Goal: Task Accomplishment & Management: Use online tool/utility

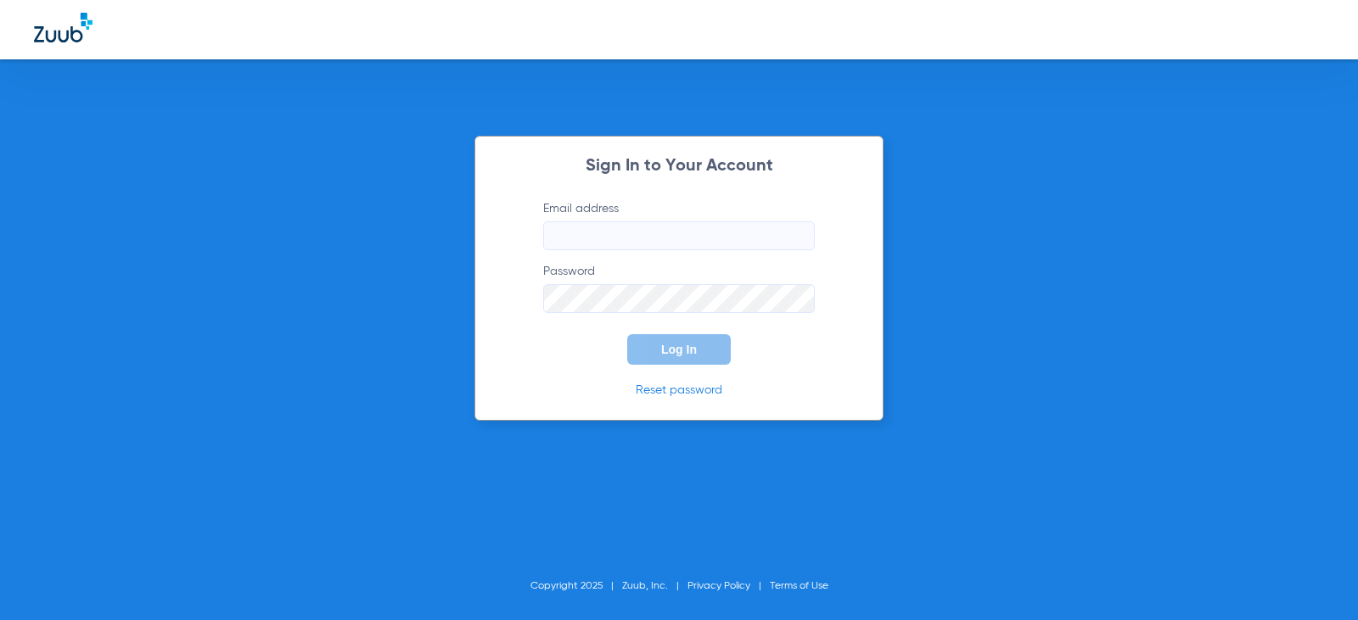
click at [609, 240] on input "Email address" at bounding box center [679, 236] width 272 height 29
type input "[EMAIL_ADDRESS][DOMAIN_NAME]"
click at [627, 334] on button "Log In" at bounding box center [679, 349] width 104 height 31
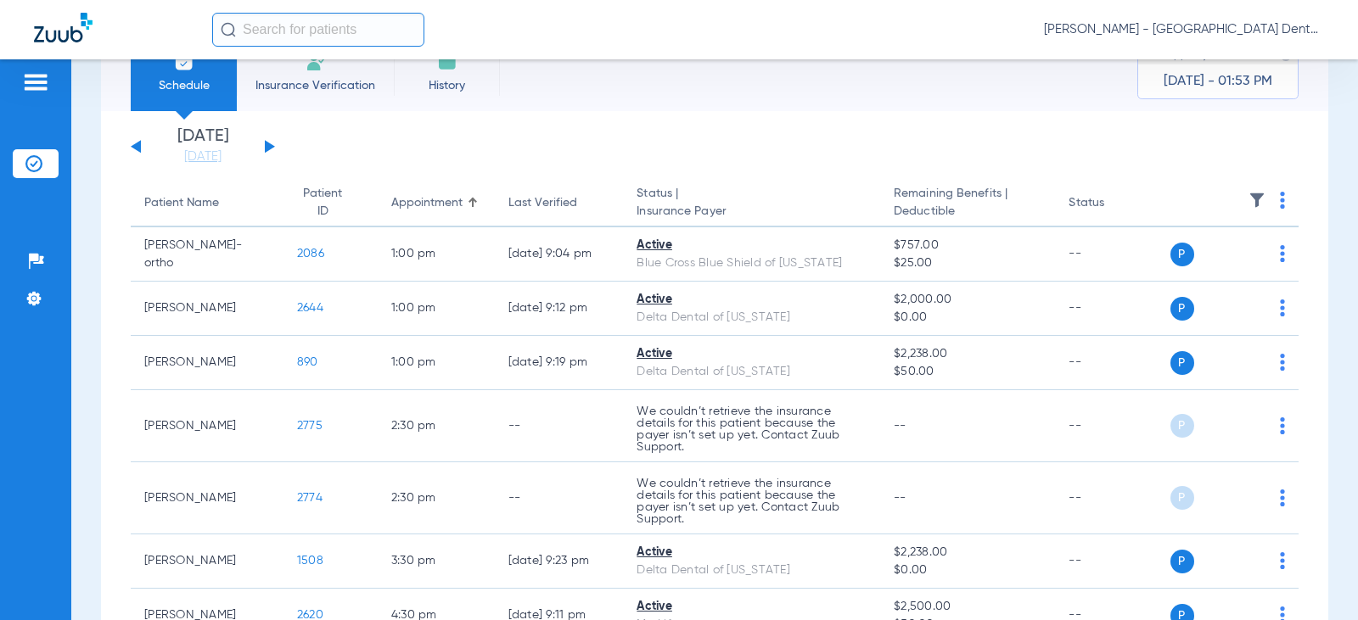
scroll to position [85, 0]
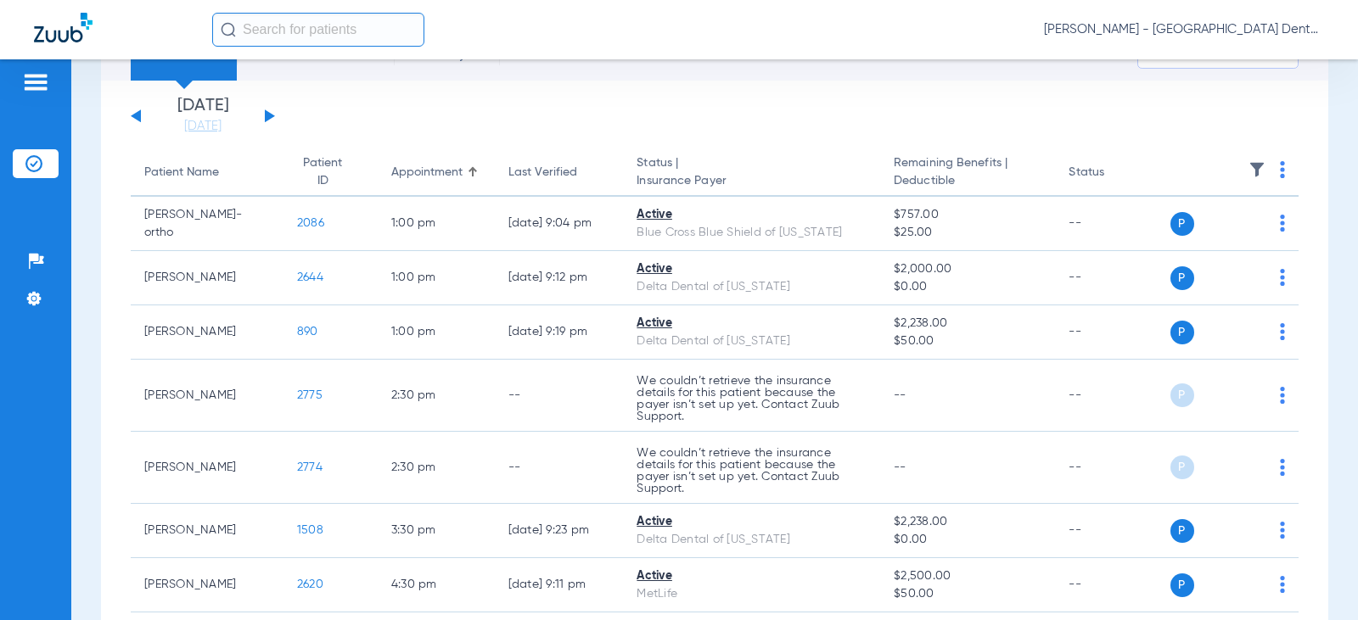
click at [267, 115] on button at bounding box center [270, 115] width 10 height 13
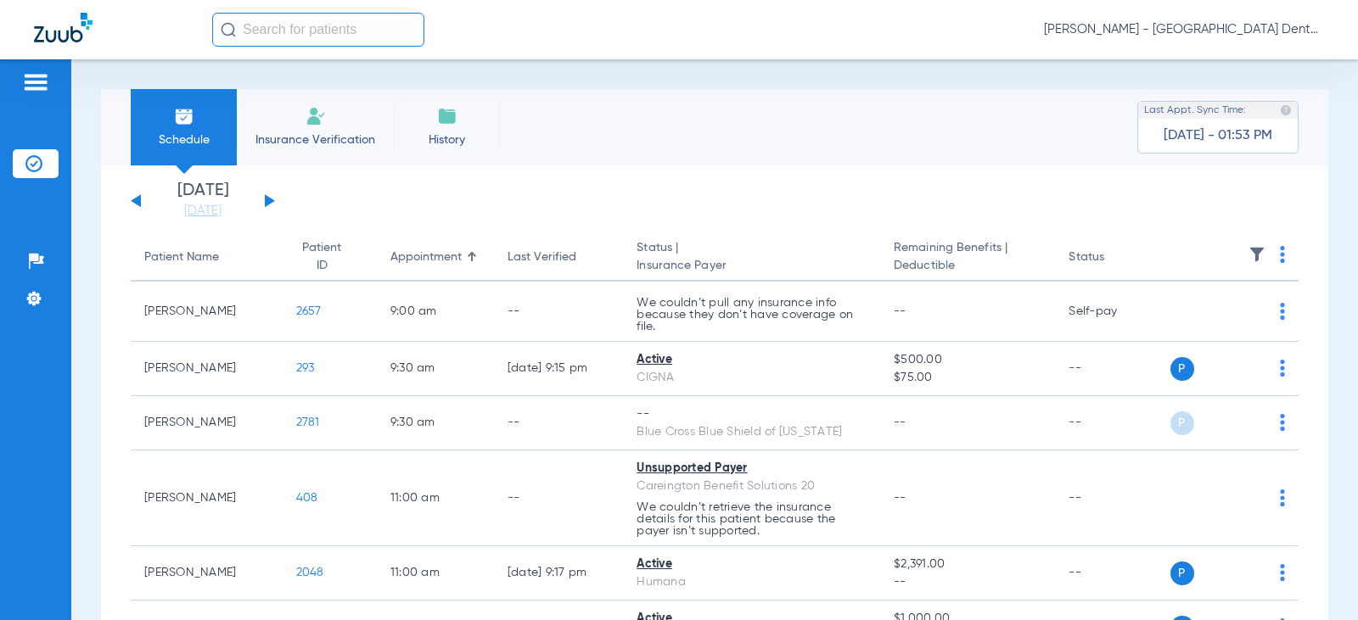
click at [272, 196] on div "[DATE] [DATE] [DATE] [DATE] [DATE] [DATE] [DATE] [DATE] [DATE] [DATE] [DATE] [D…" at bounding box center [203, 200] width 144 height 37
click at [263, 209] on div "[DATE] [DATE] [DATE] [DATE] [DATE] [DATE] [DATE] [DATE] [DATE] [DATE] [DATE] [D…" at bounding box center [203, 200] width 144 height 37
click at [267, 202] on button at bounding box center [270, 200] width 10 height 13
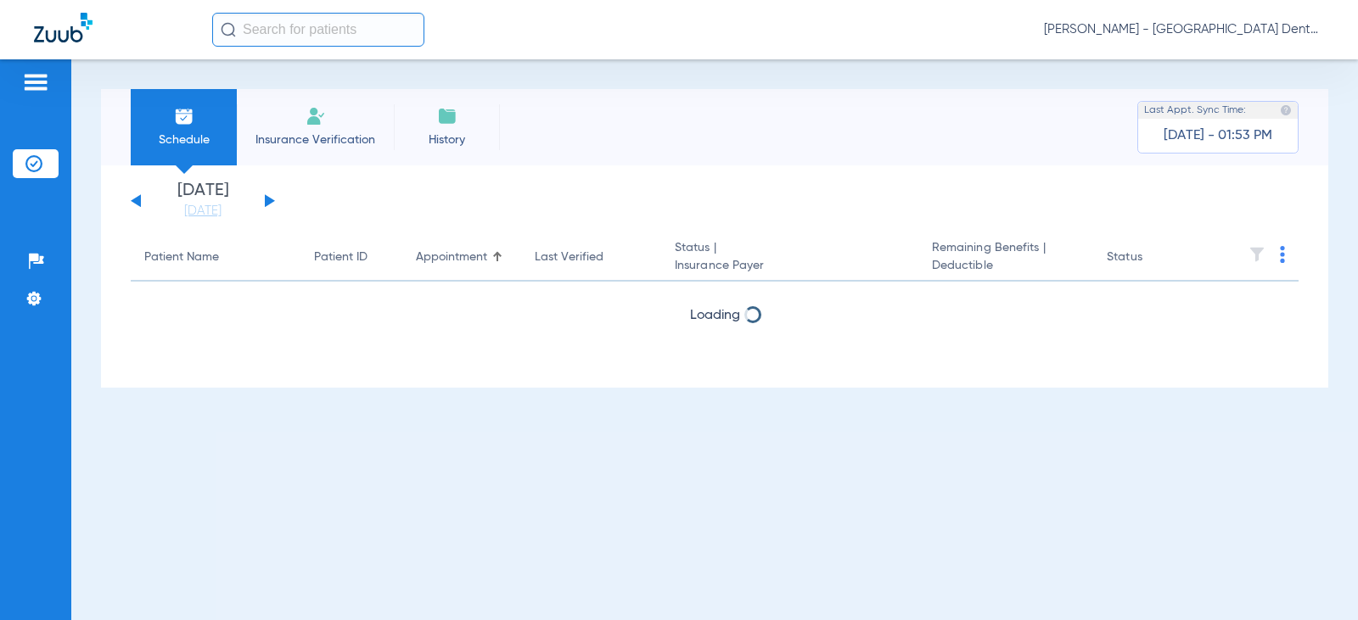
click at [267, 202] on button at bounding box center [270, 200] width 10 height 13
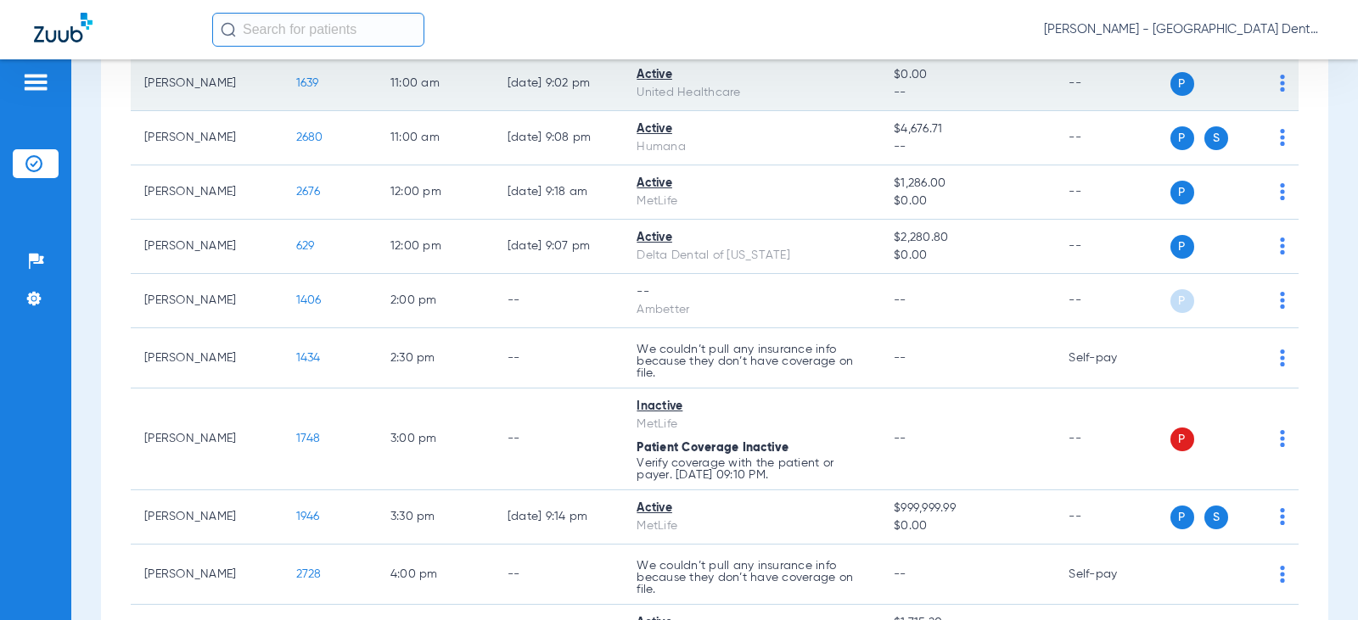
scroll to position [424, 0]
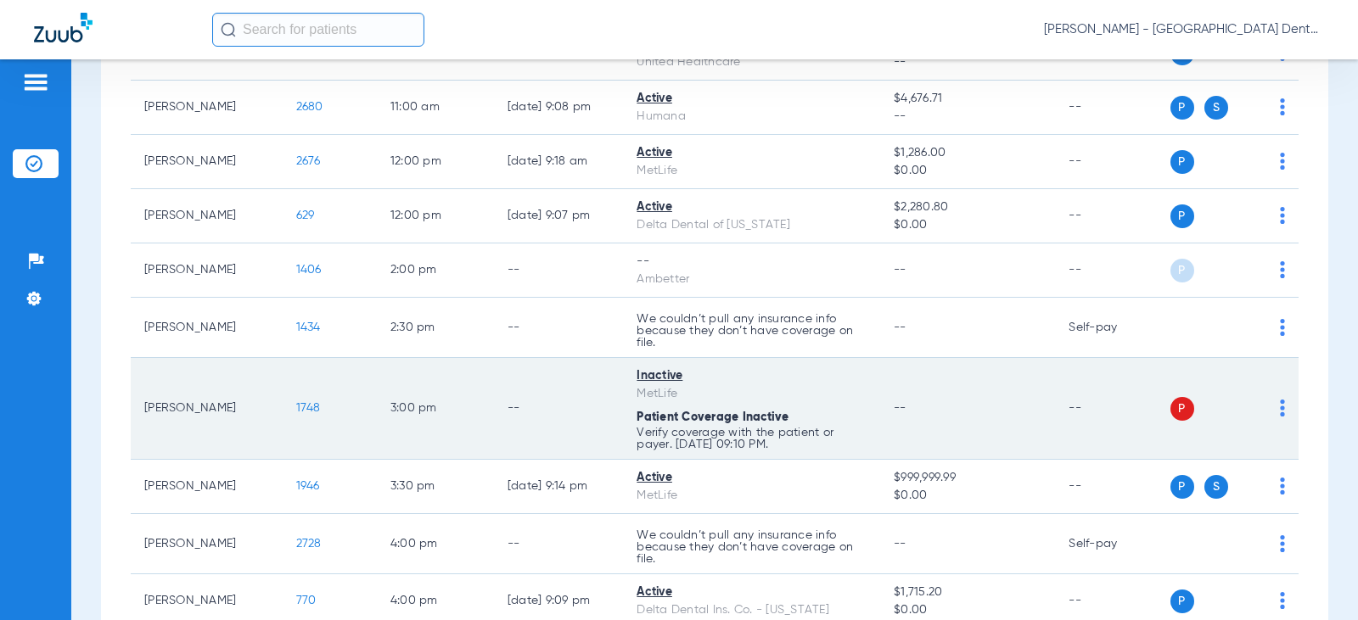
click at [1274, 408] on td "P S" at bounding box center [1234, 409] width 129 height 102
click at [1280, 405] on img at bounding box center [1282, 408] width 5 height 17
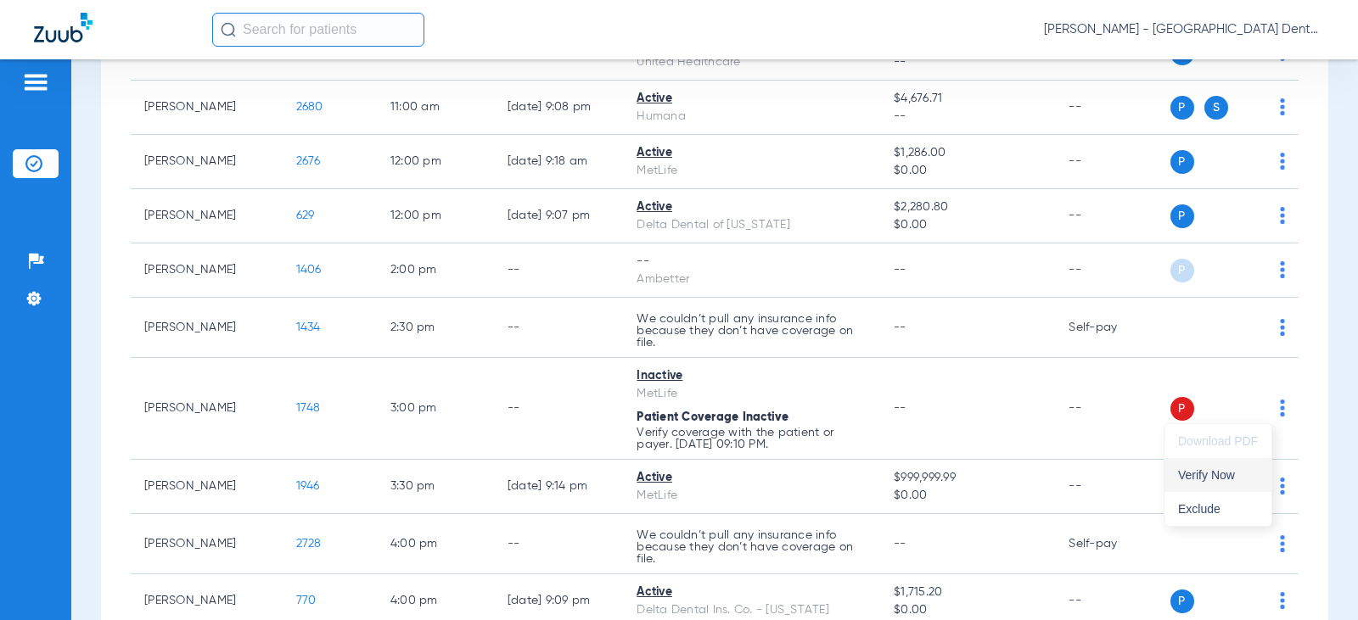
click at [1209, 473] on span "Verify Now" at bounding box center [1218, 475] width 80 height 12
